Goal: Transaction & Acquisition: Obtain resource

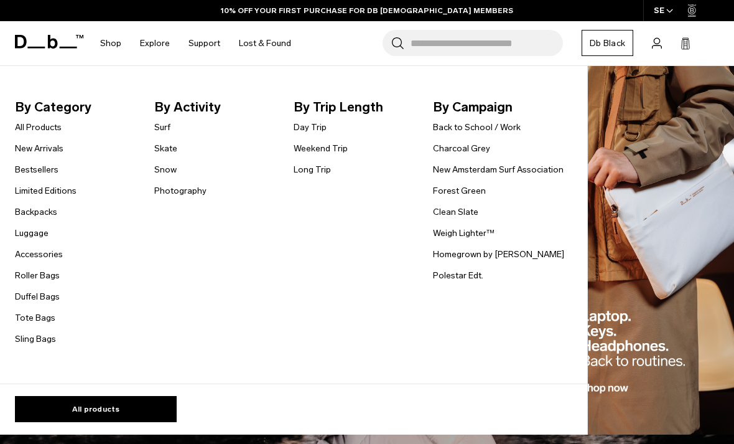
click at [53, 254] on link "Accessories" at bounding box center [39, 254] width 48 height 13
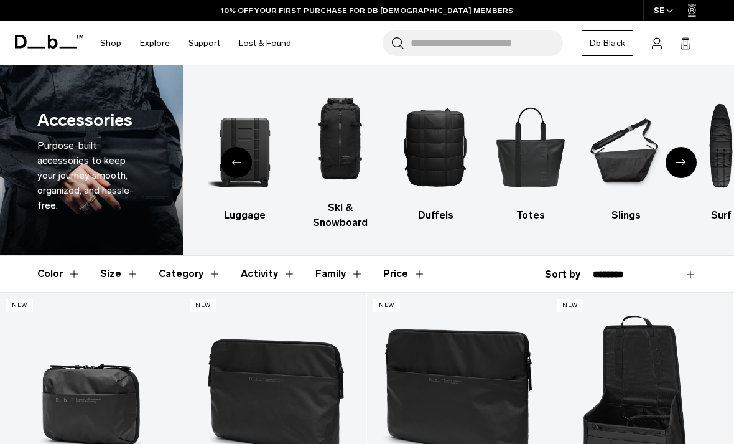
click at [535, 157] on img "6 / 10" at bounding box center [530, 146] width 73 height 110
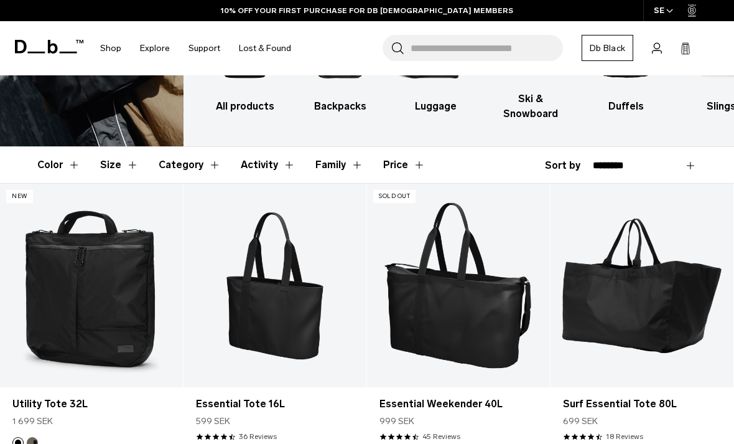
scroll to position [108, 0]
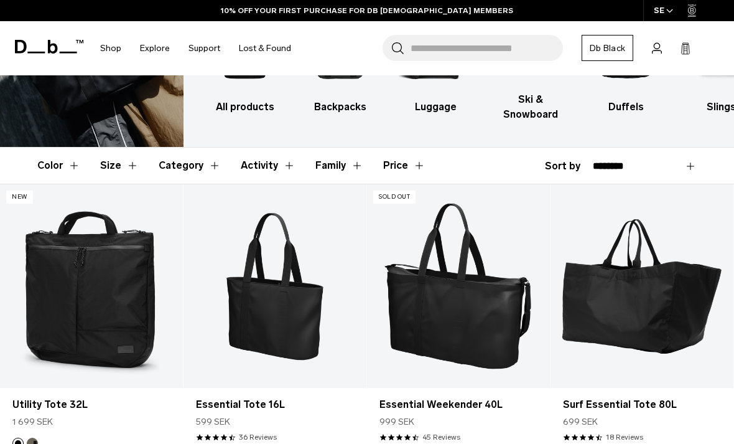
click at [73, 168] on button "Color" at bounding box center [58, 165] width 43 height 36
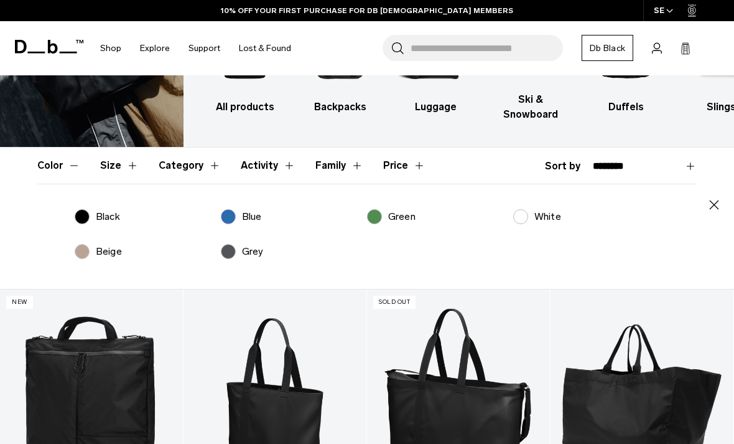
click at [93, 253] on label "Beige" at bounding box center [98, 251] width 47 height 15
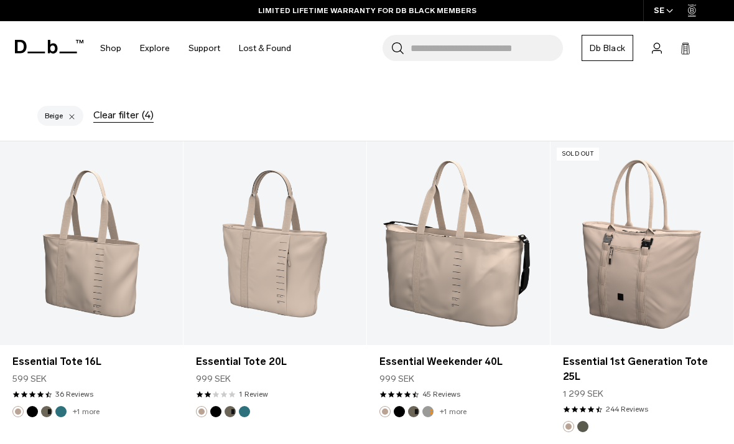
scroll to position [302, 0]
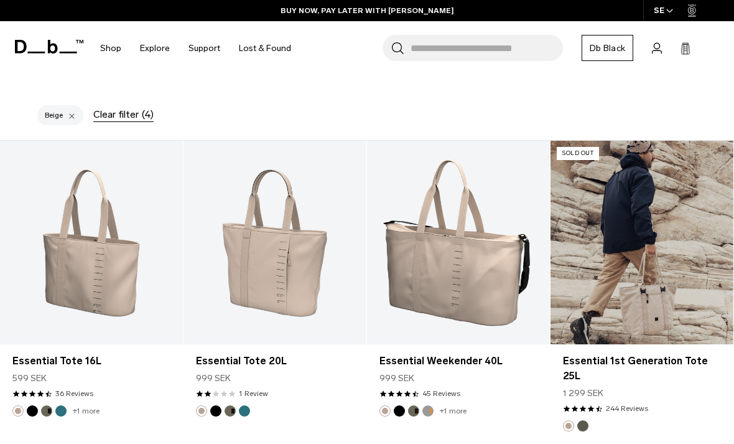
click at [641, 312] on link "Essential 1st Generation Tote 25L" at bounding box center [642, 242] width 183 height 203
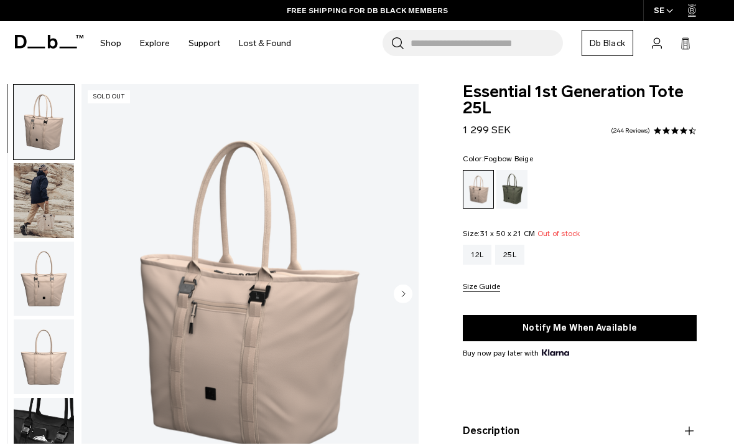
click at [600, 327] on button "Notify Me When Available" at bounding box center [580, 328] width 234 height 26
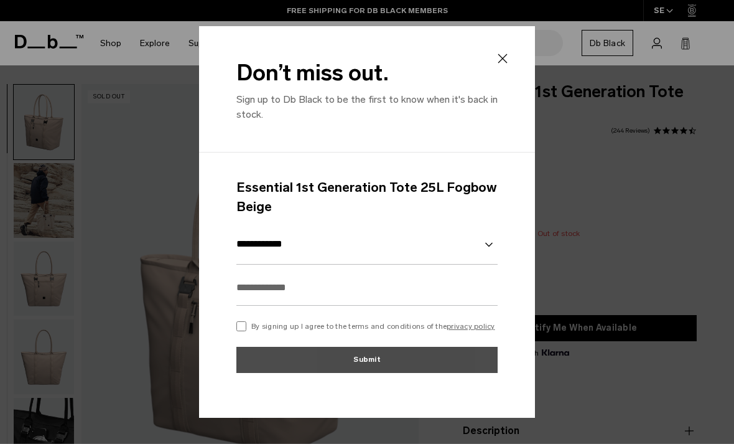
click at [493, 246] on select "**********" at bounding box center [366, 244] width 261 height 40
click at [497, 246] on select "**********" at bounding box center [366, 244] width 261 height 40
click at [430, 297] on input "text" at bounding box center [366, 287] width 261 height 36
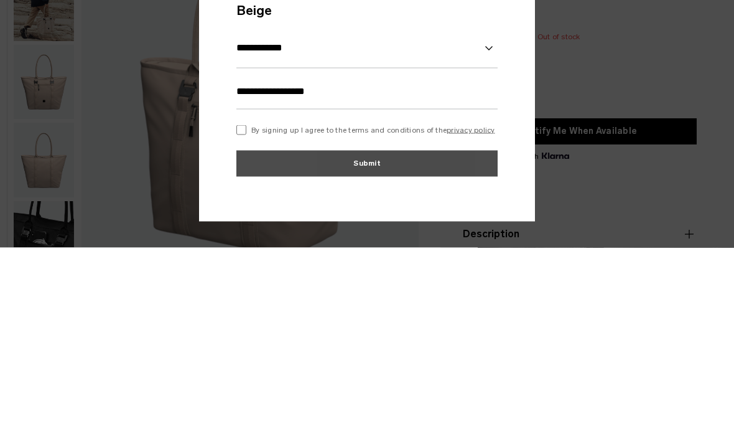
scroll to position [197, 0]
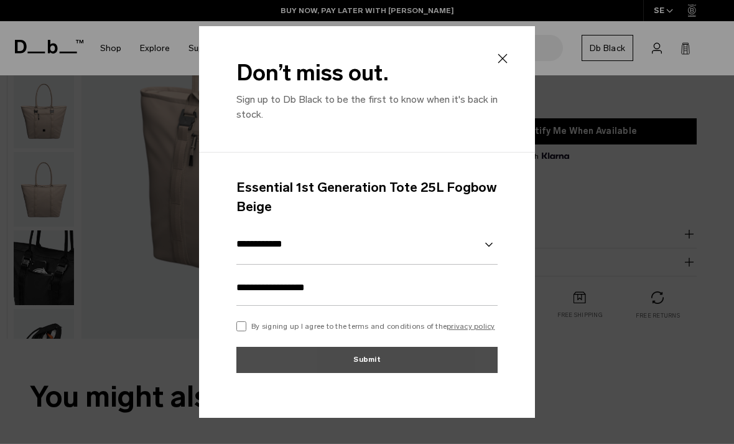
type input "**********"
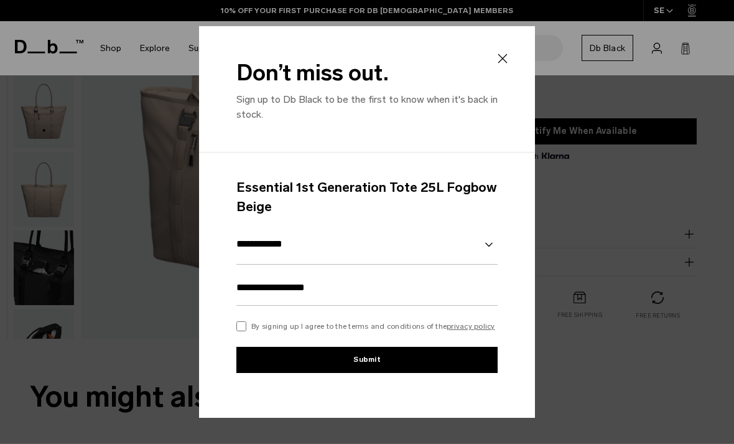
click at [443, 357] on button "Submit" at bounding box center [366, 360] width 261 height 26
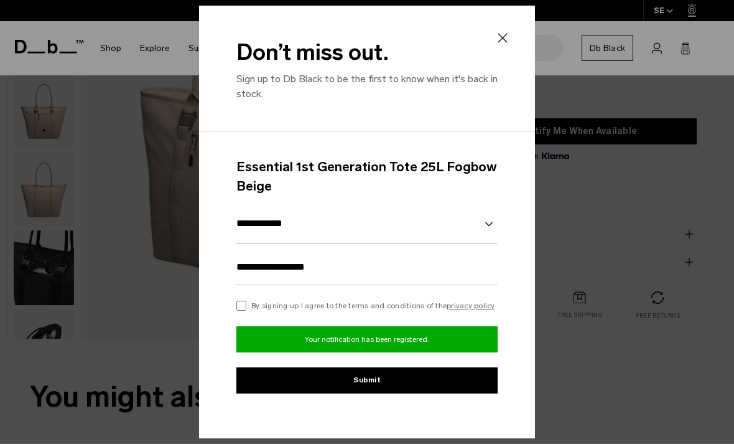
click at [455, 342] on p "Your notification has been registered." at bounding box center [366, 339] width 261 height 26
click at [507, 39] on icon at bounding box center [502, 37] width 15 height 15
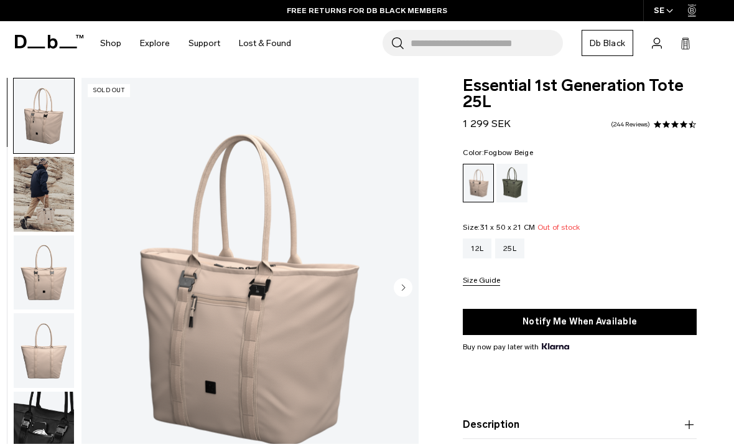
scroll to position [0, 0]
